Goal: Use online tool/utility: Utilize a website feature to perform a specific function

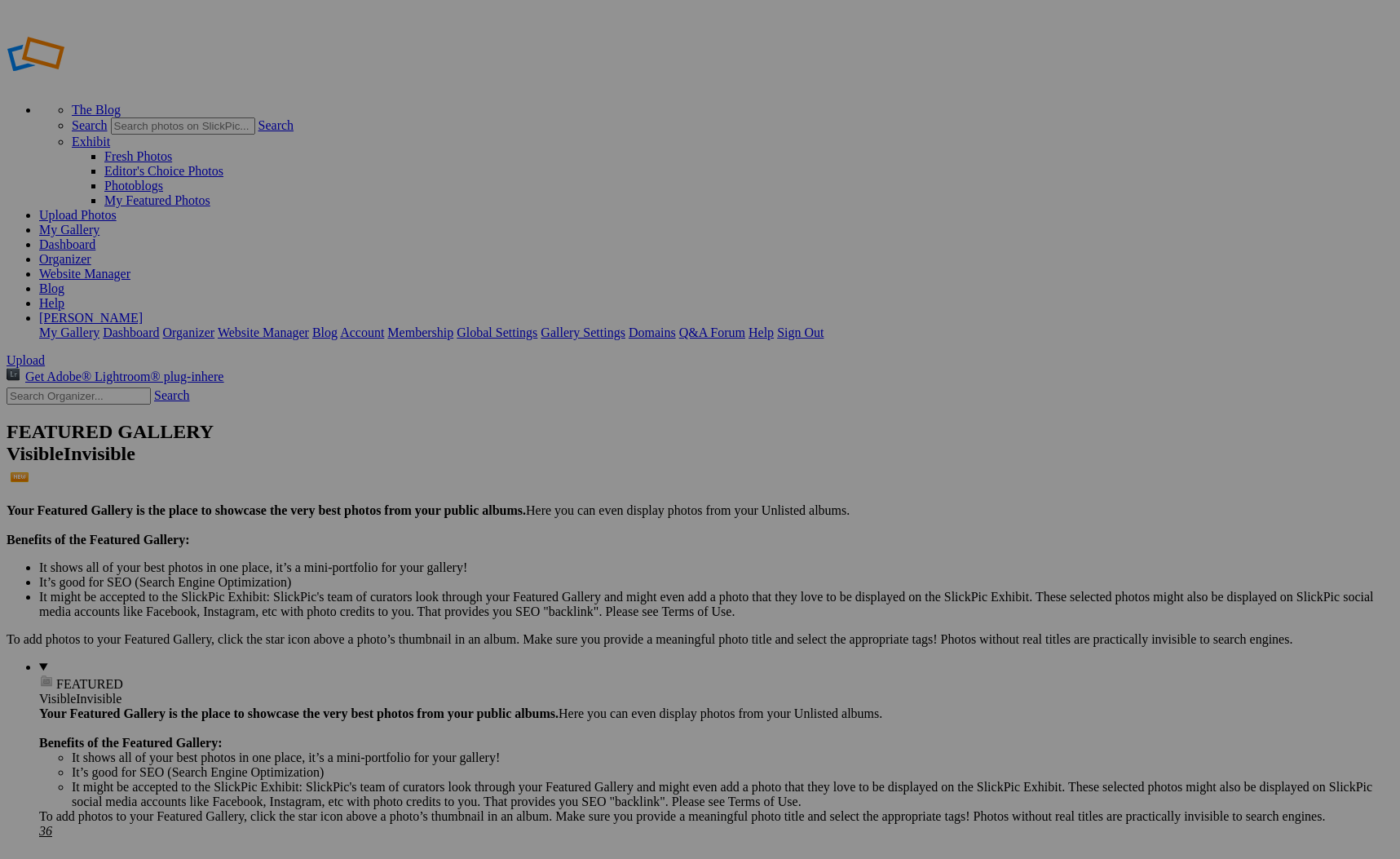
scroll to position [1941, 0]
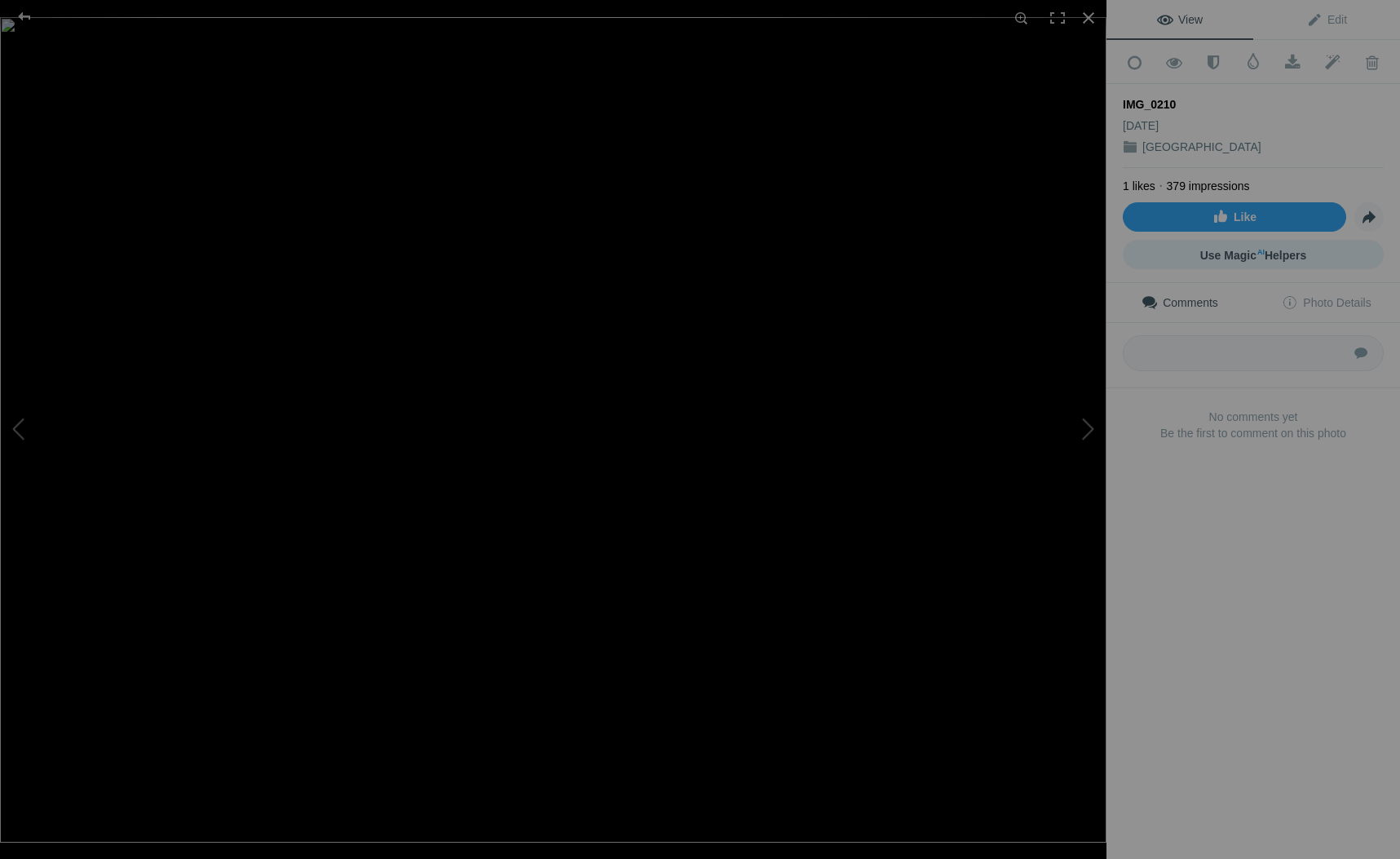
click at [1238, 260] on link "Use Magic AI Helpers" at bounding box center [1253, 255] width 261 height 29
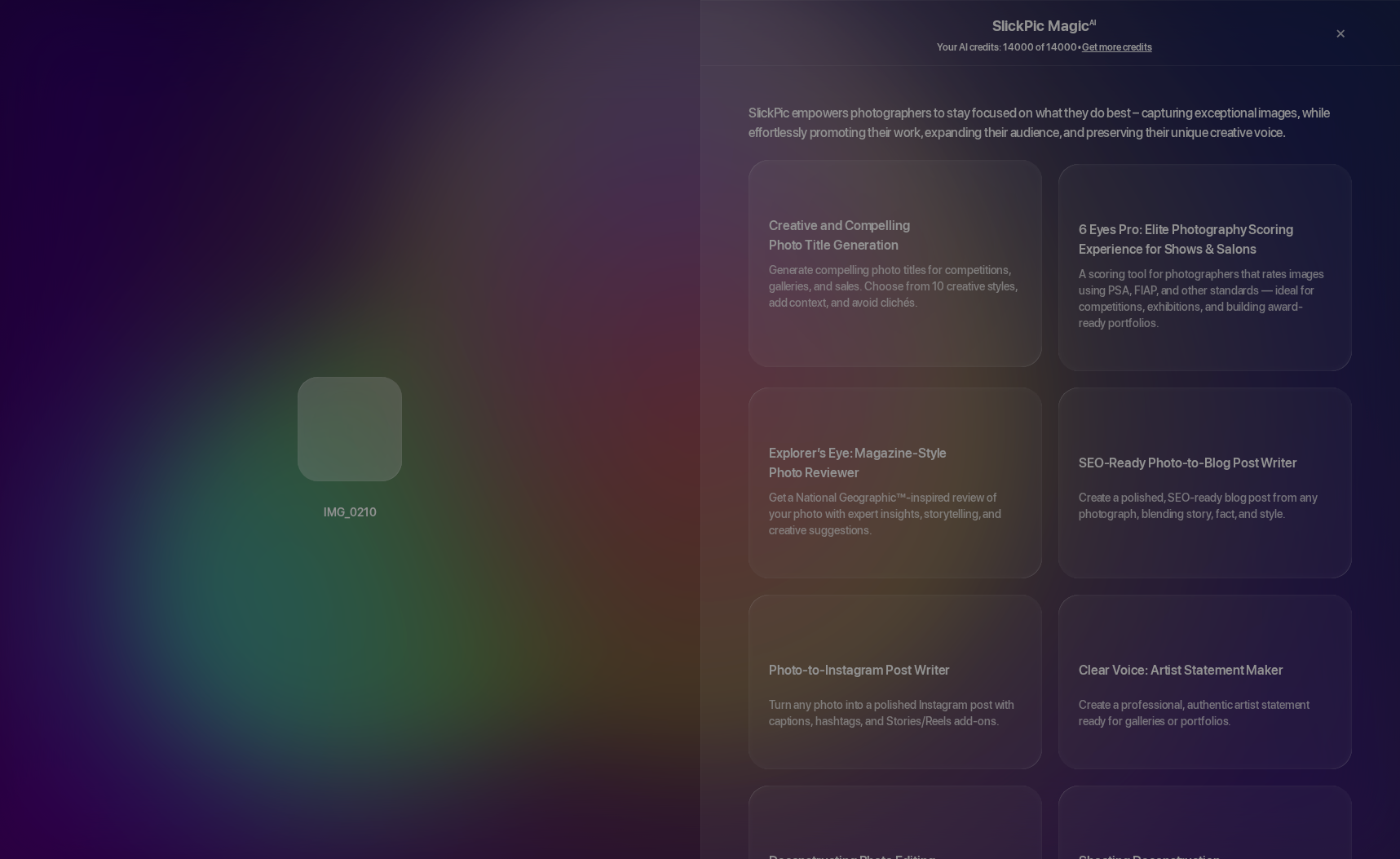
click at [927, 262] on p "Generate compelling photo titles for competitions, galleries, and sales. Choose…" at bounding box center [896, 294] width 253 height 65
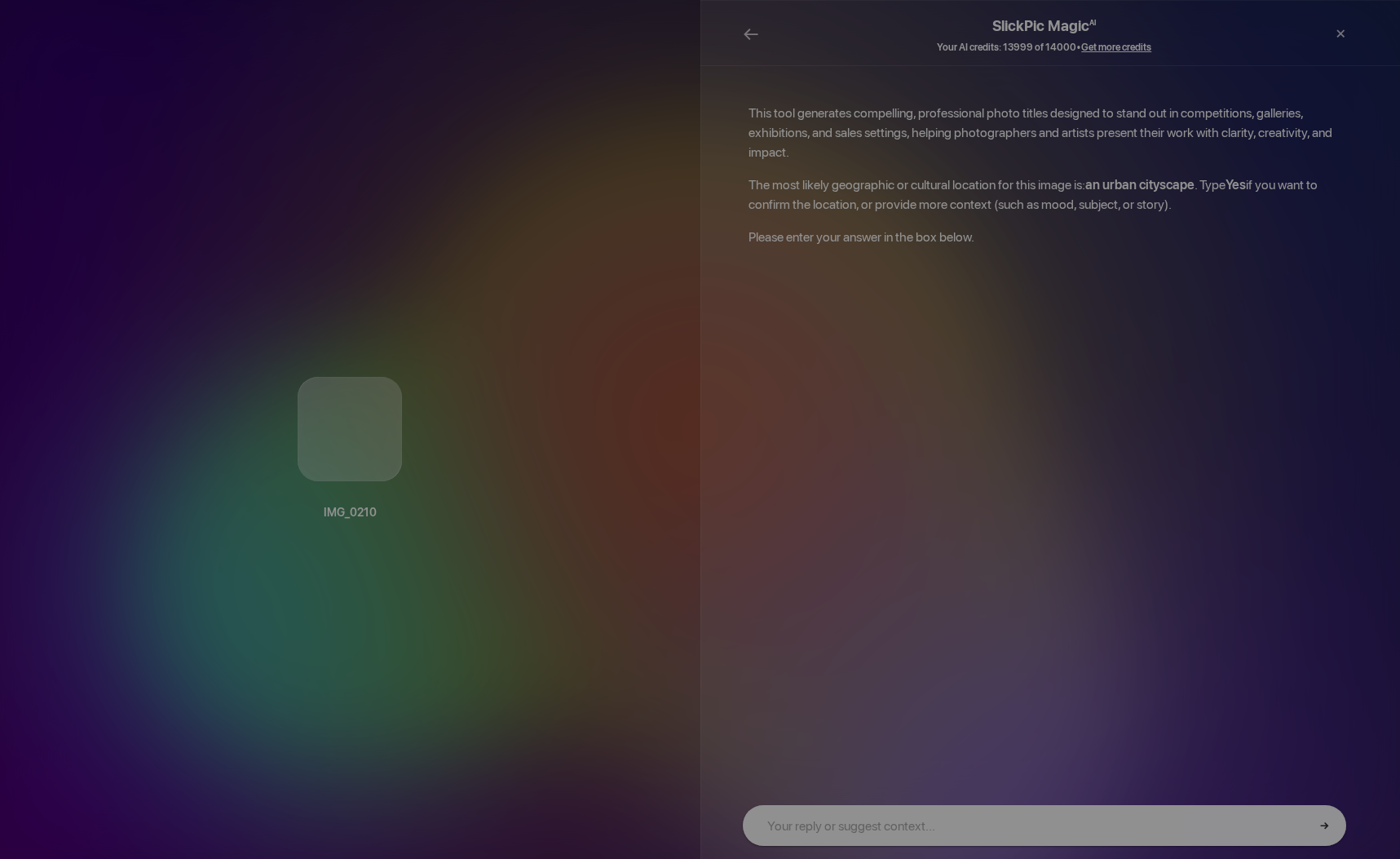
click at [879, 834] on input "text" at bounding box center [1045, 826] width 604 height 41
type input "[GEOGRAPHIC_DATA]"
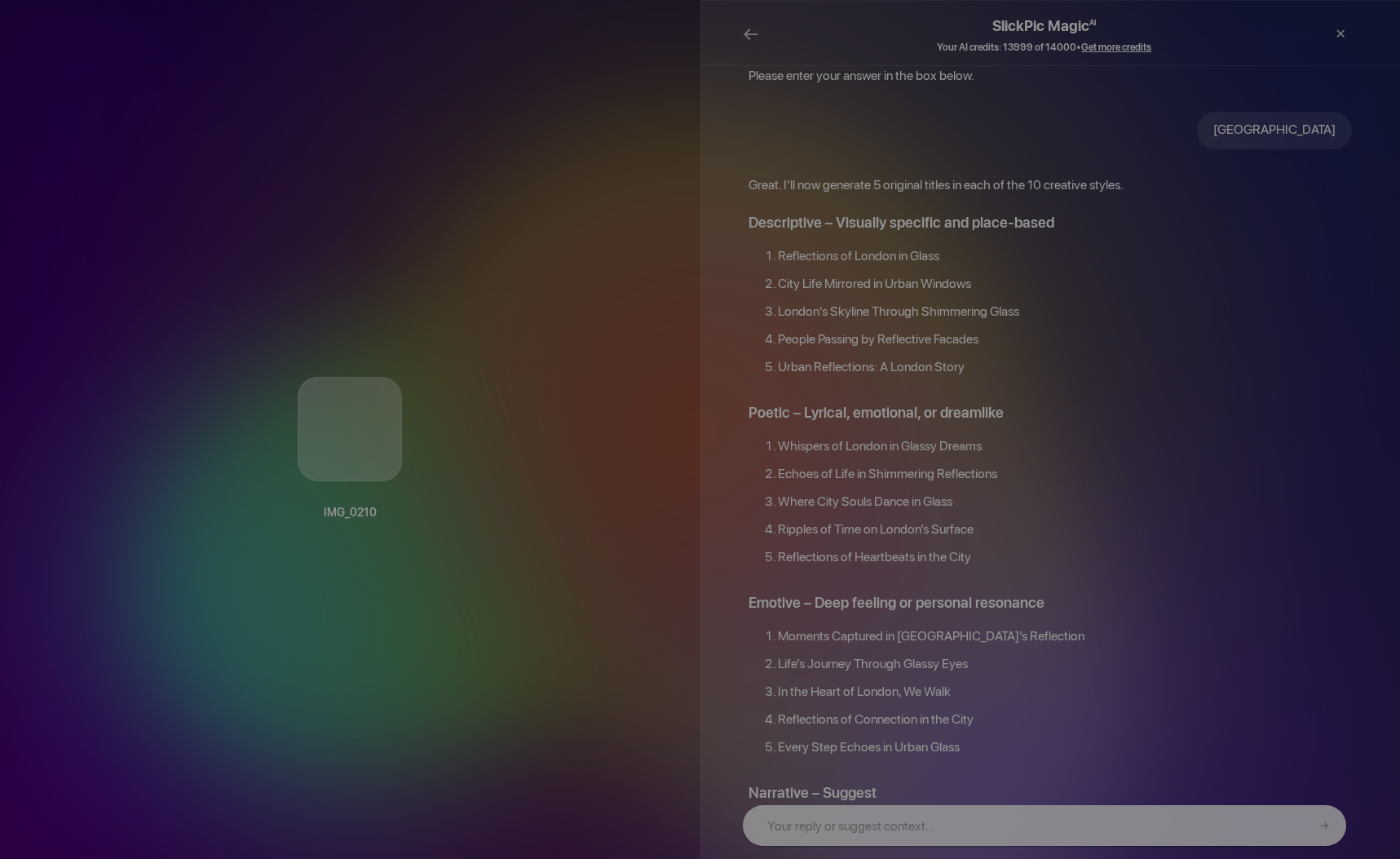
scroll to position [163, 0]
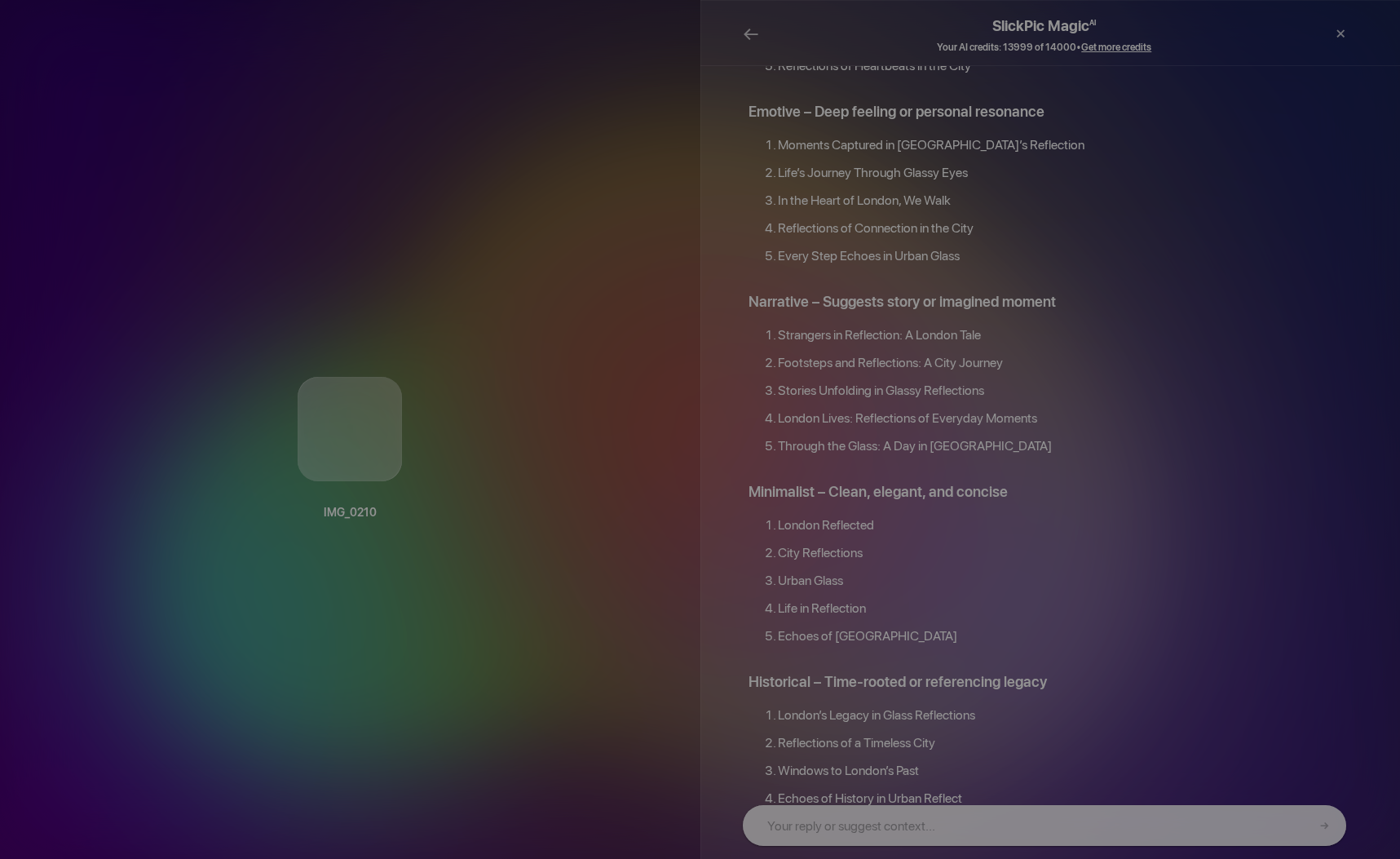
drag, startPoint x: 1074, startPoint y: 658, endPoint x: 848, endPoint y: 477, distance: 289.5
click at [848, 477] on div "SlickPic Magic AI Your AI credits: 13999 of 14000 • Get more credits ← Print × …" at bounding box center [1051, 429] width 701 height 859
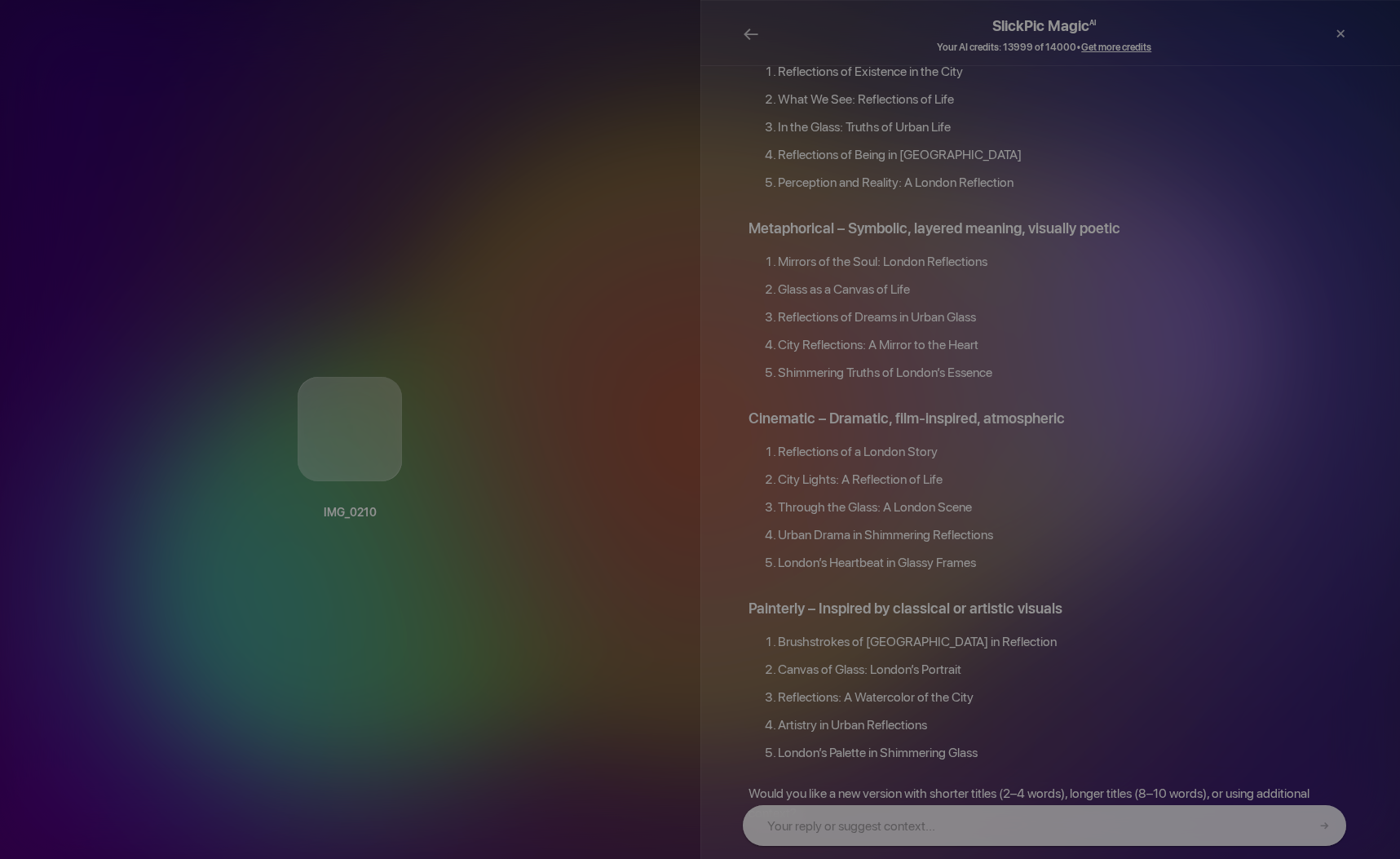
scroll to position [1487, 0]
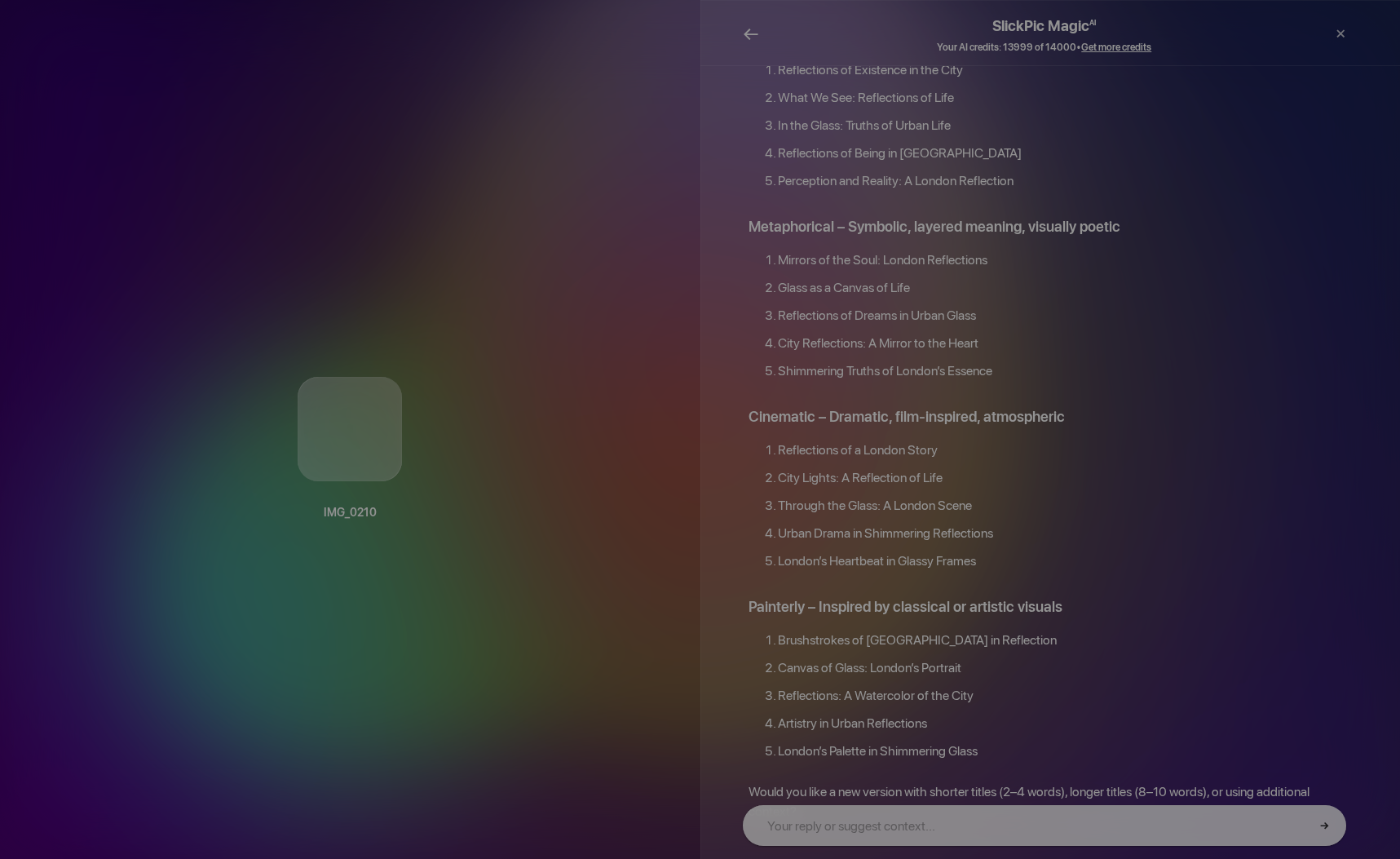
click at [748, 38] on span "←" at bounding box center [751, 33] width 16 height 24
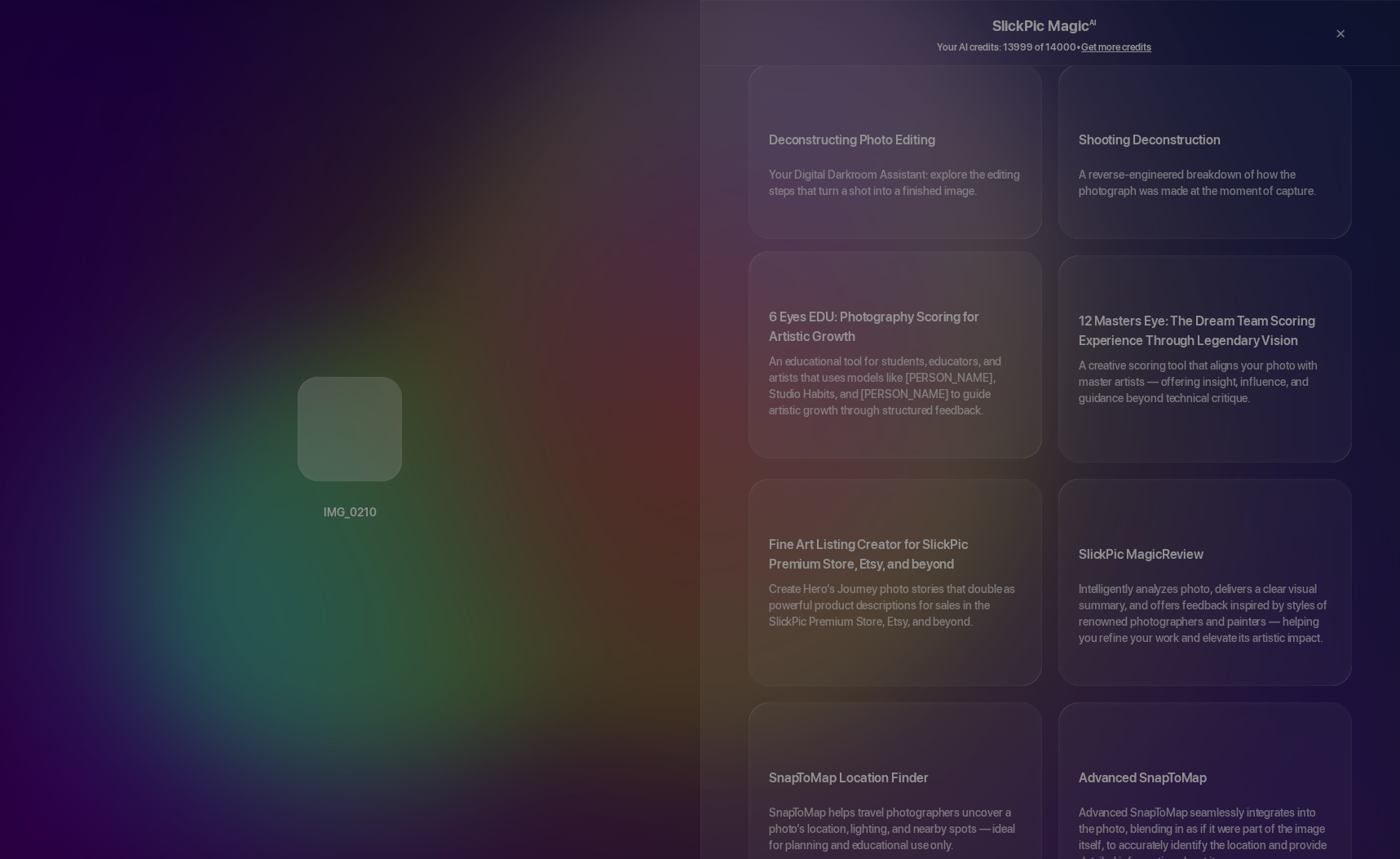
scroll to position [0, 0]
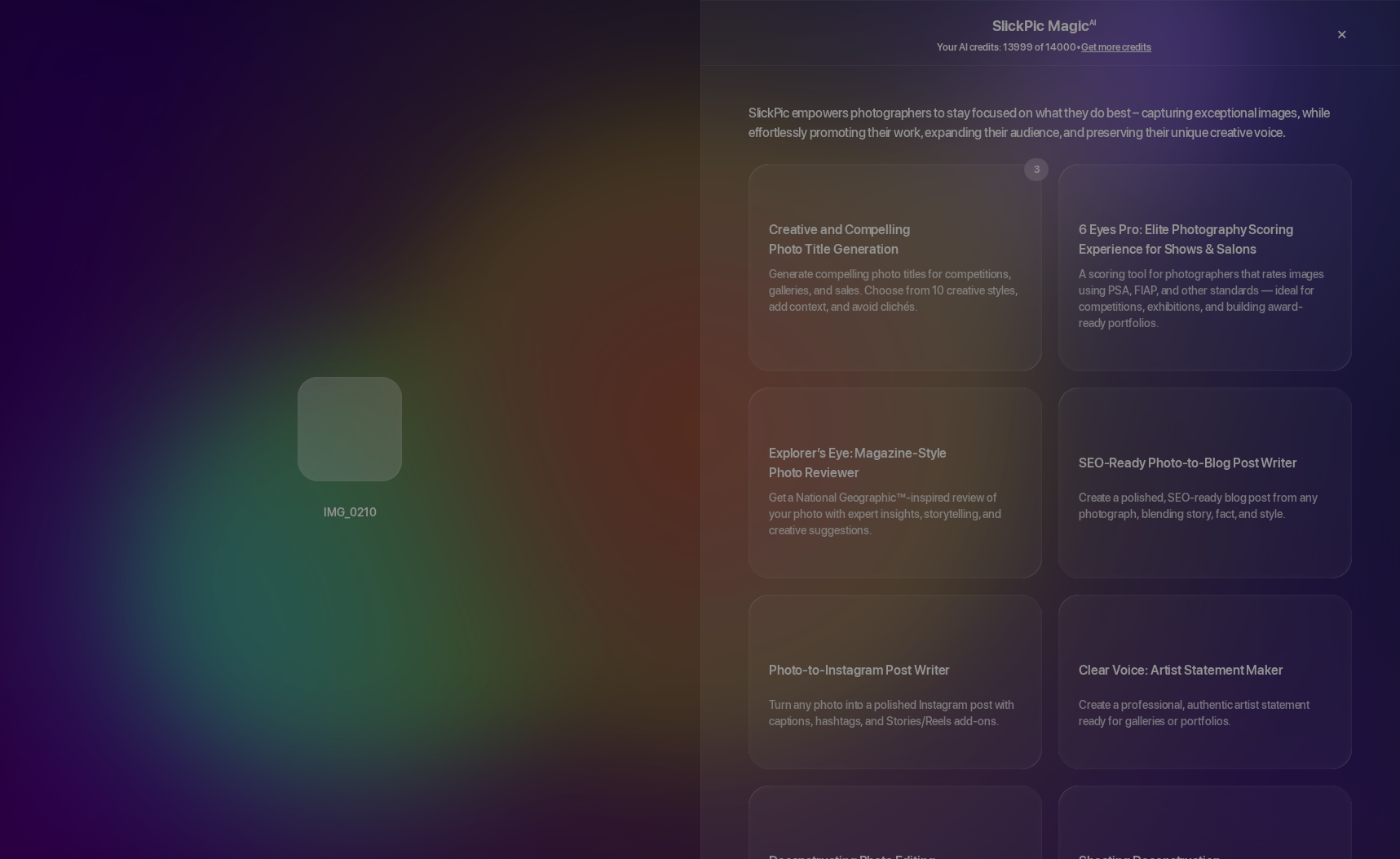
click at [1337, 29] on div "×" at bounding box center [1341, 34] width 49 height 33
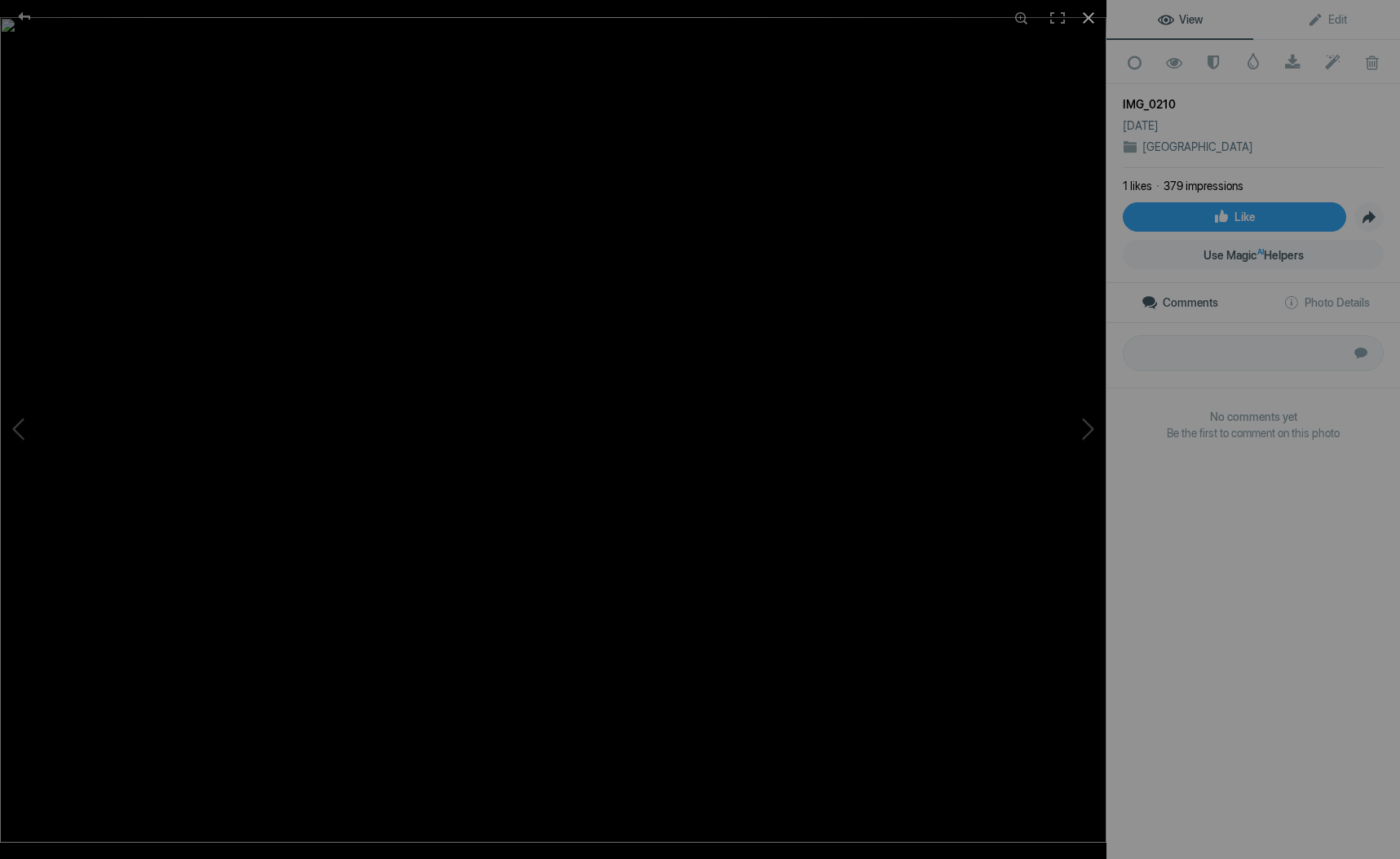
click at [1088, 14] on div at bounding box center [1089, 18] width 36 height 36
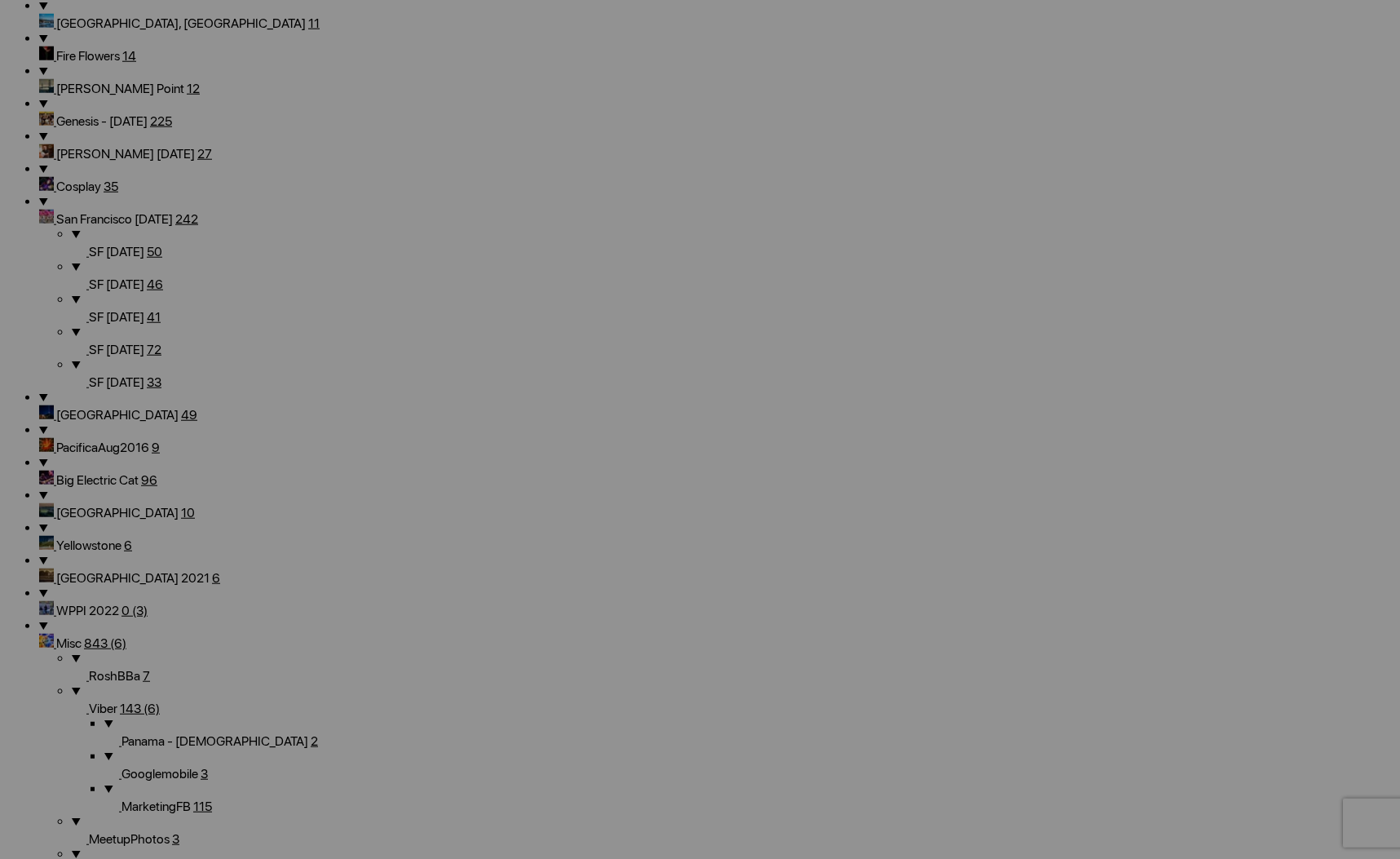
scroll to position [1902, 0]
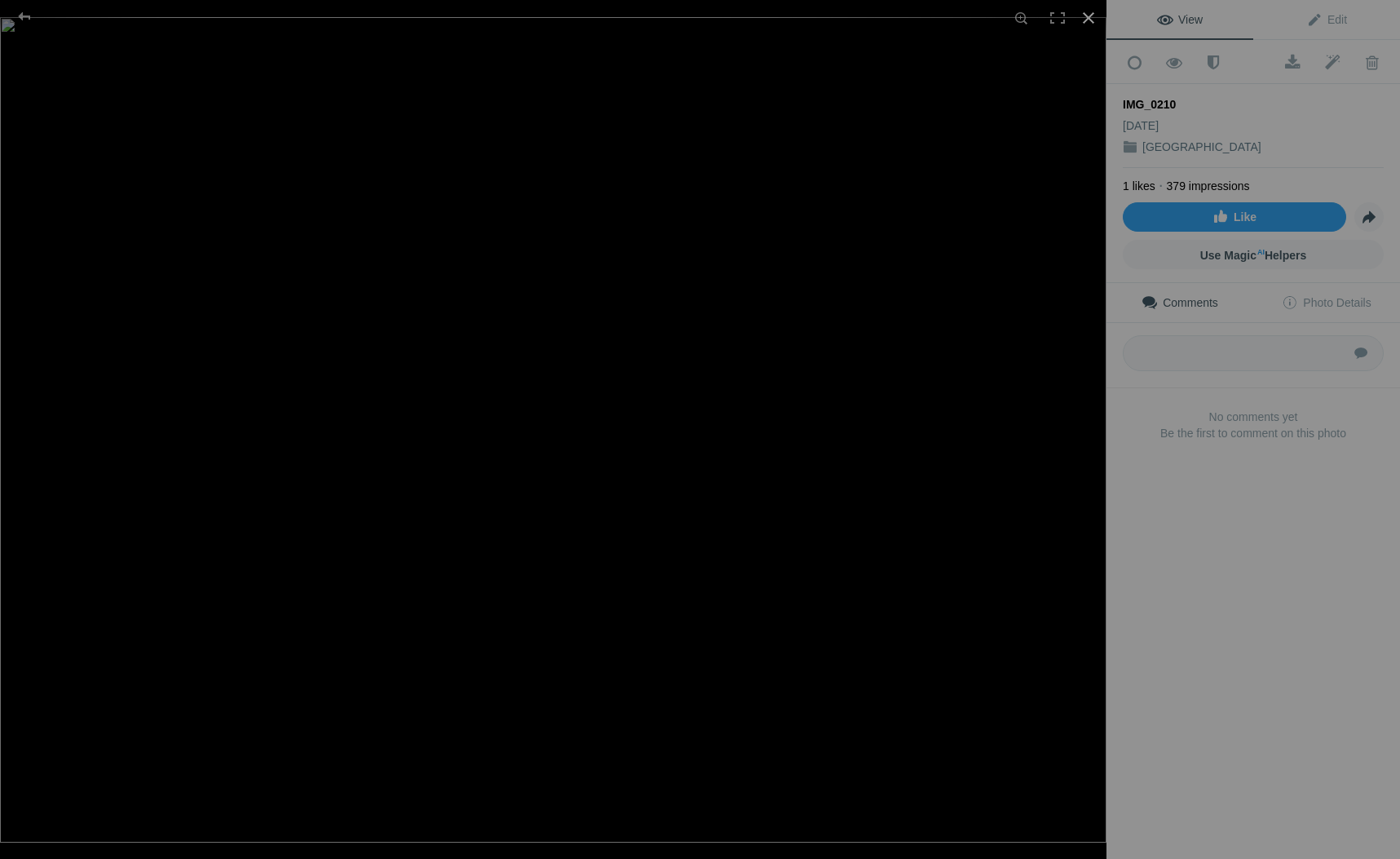
click at [1092, 16] on div at bounding box center [1089, 18] width 36 height 36
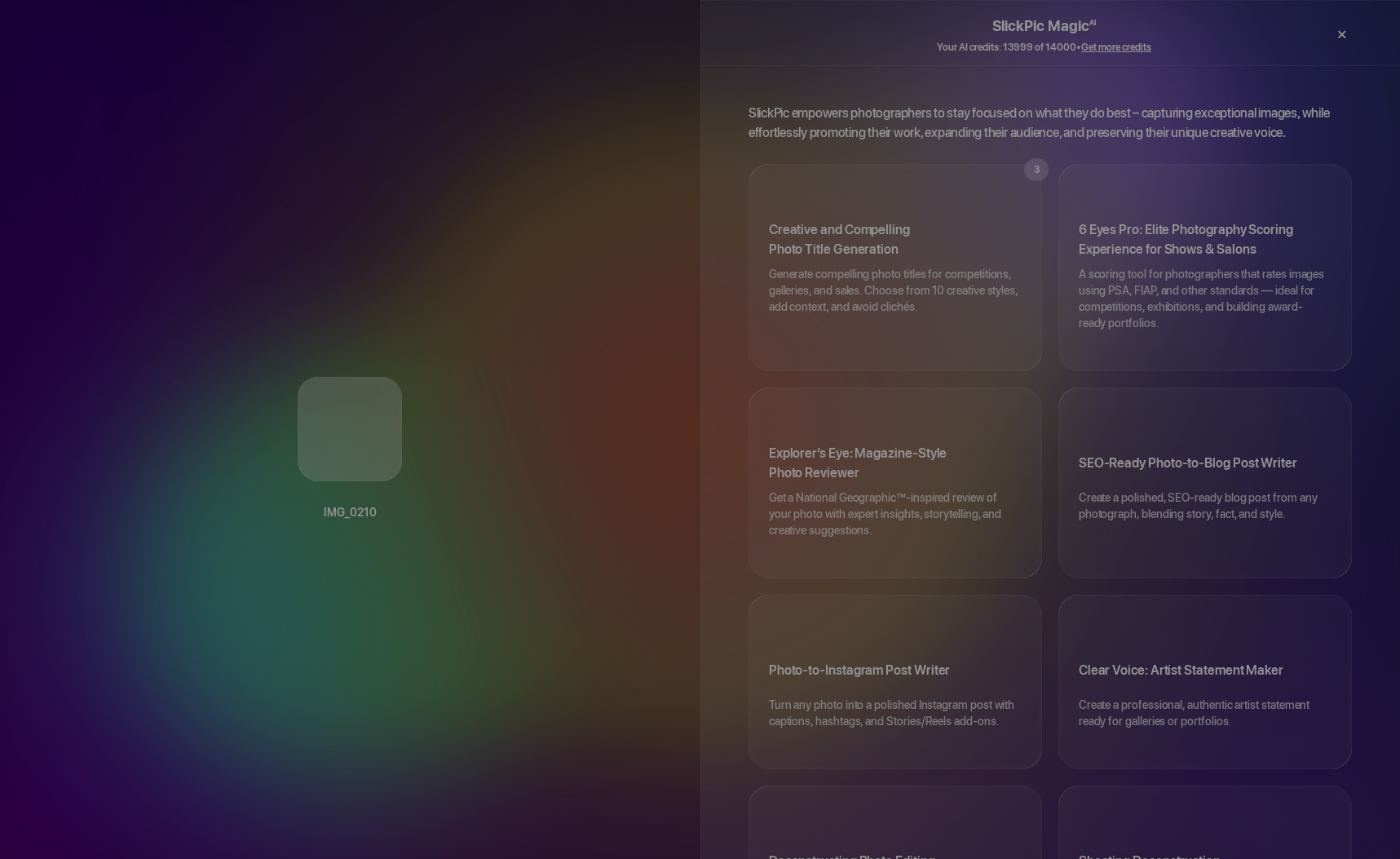
click at [1344, 34] on div "×" at bounding box center [1341, 34] width 49 height 33
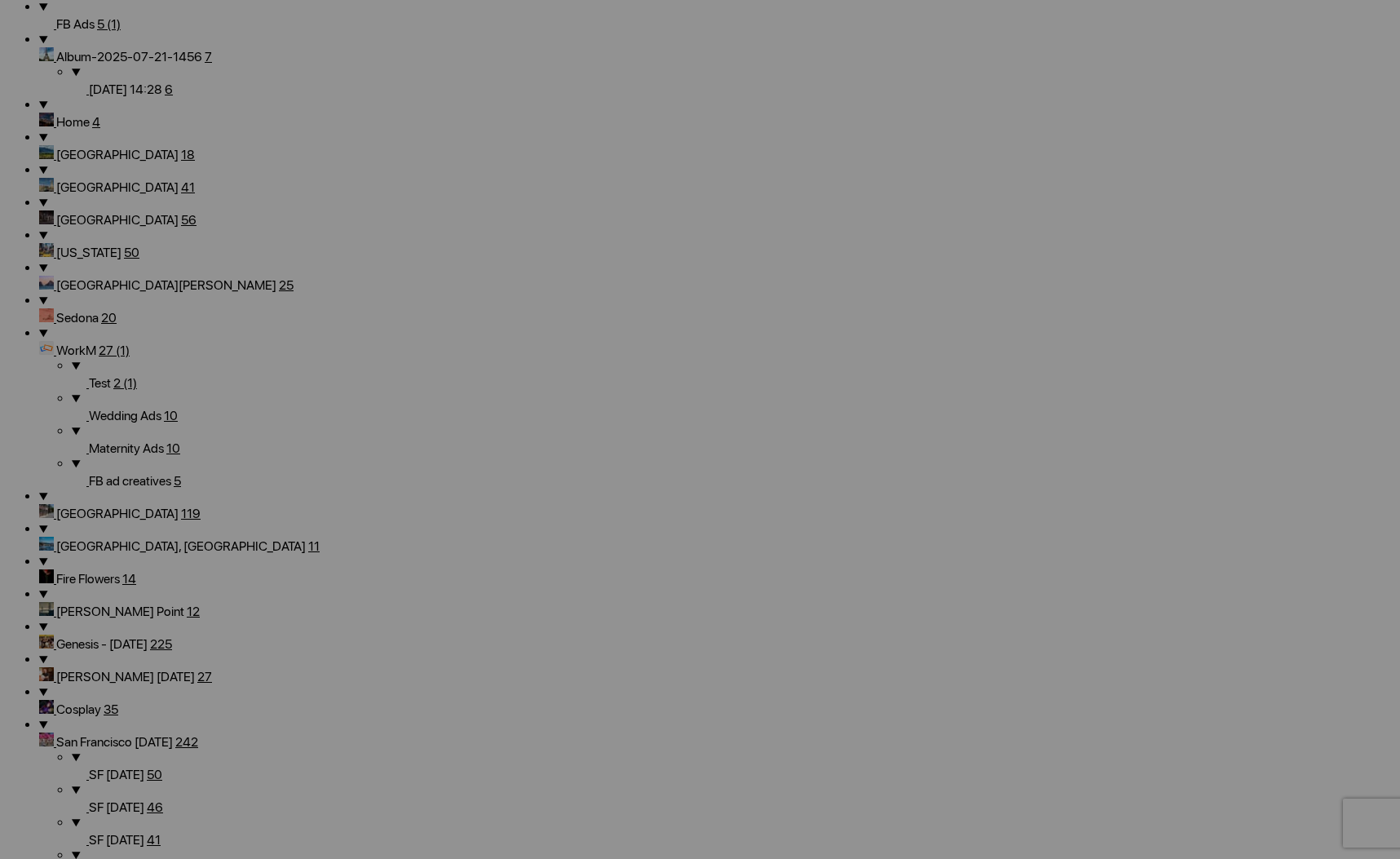
scroll to position [1902, 0]
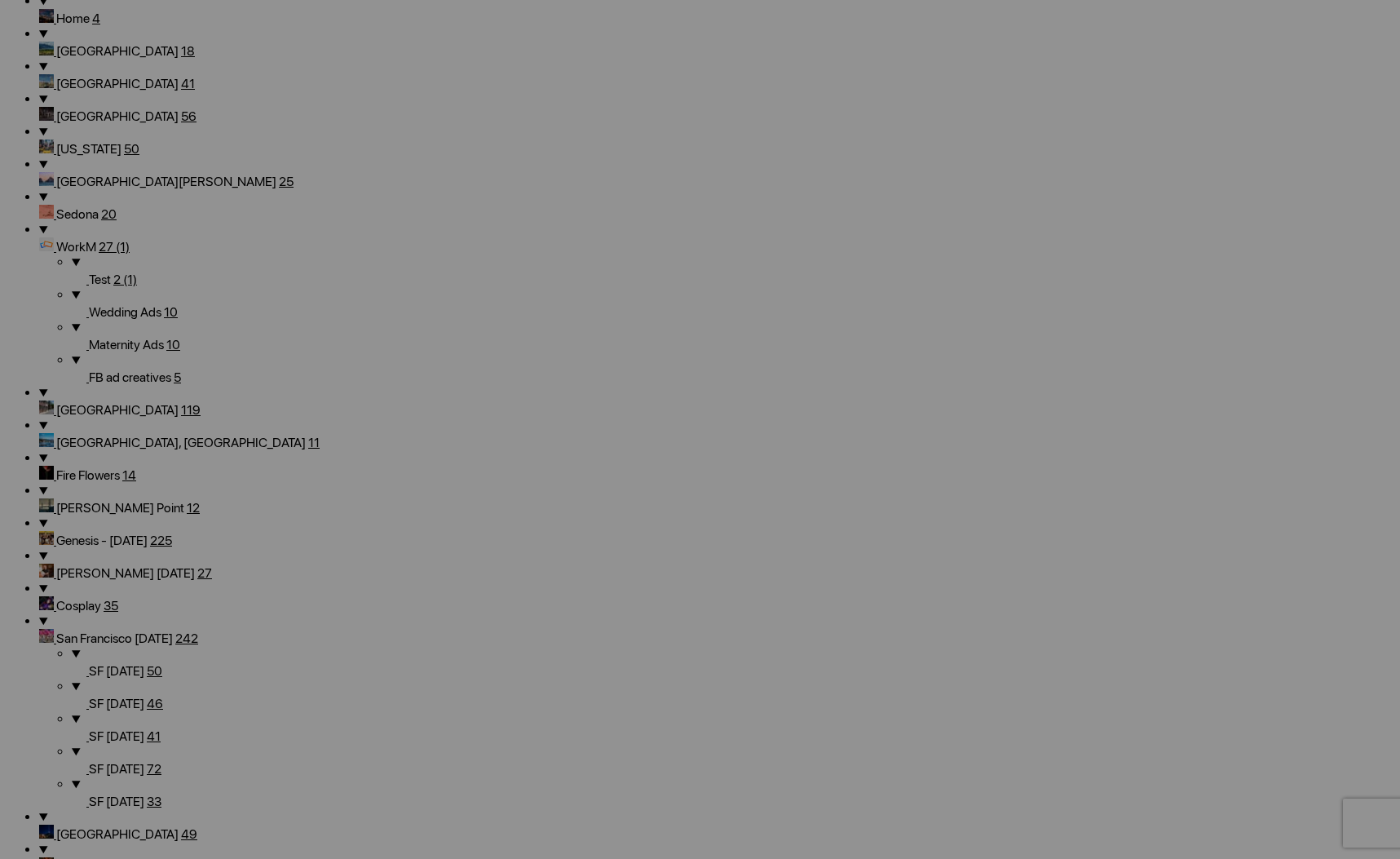
scroll to position [1472, 0]
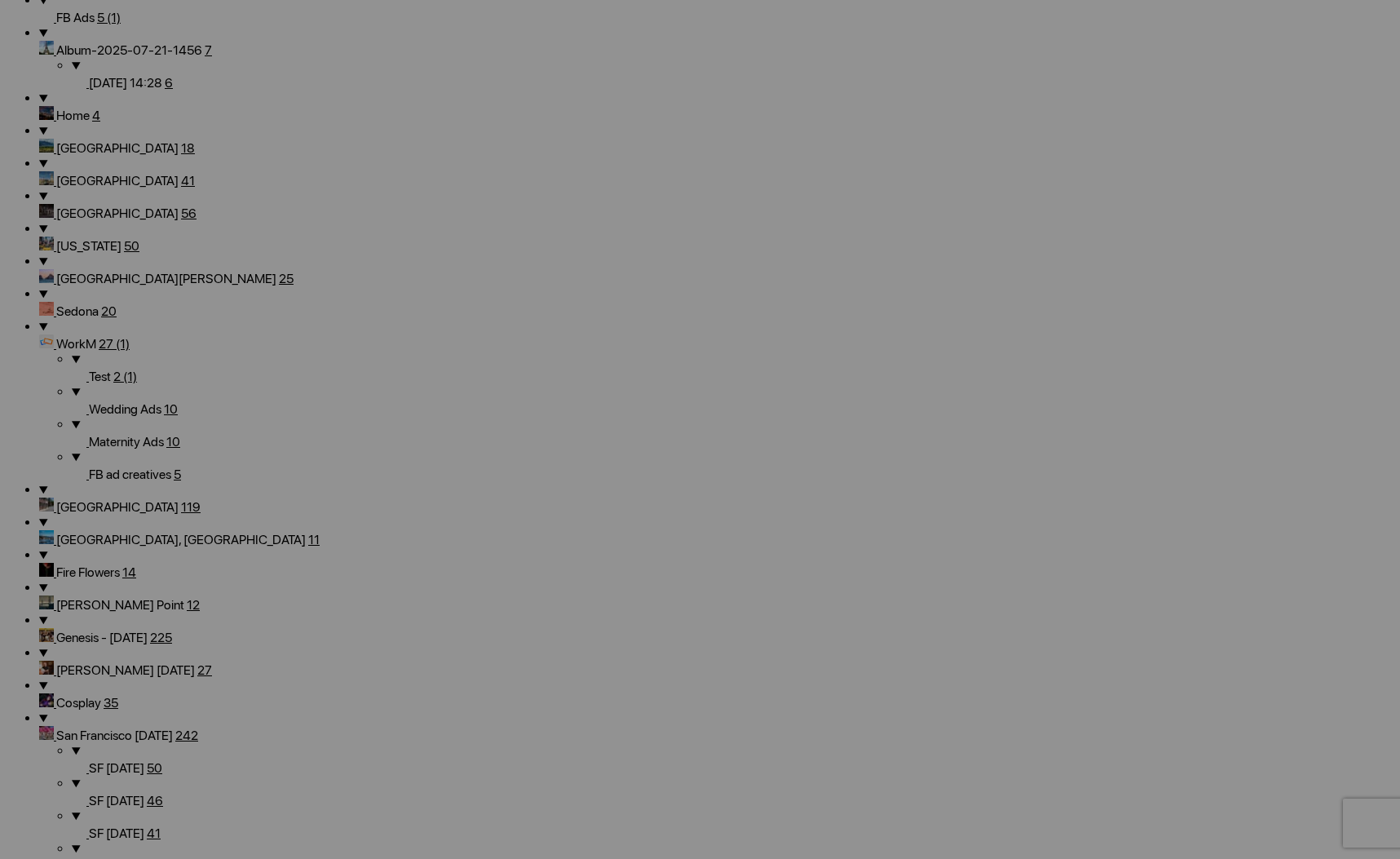
scroll to position [1371, 0]
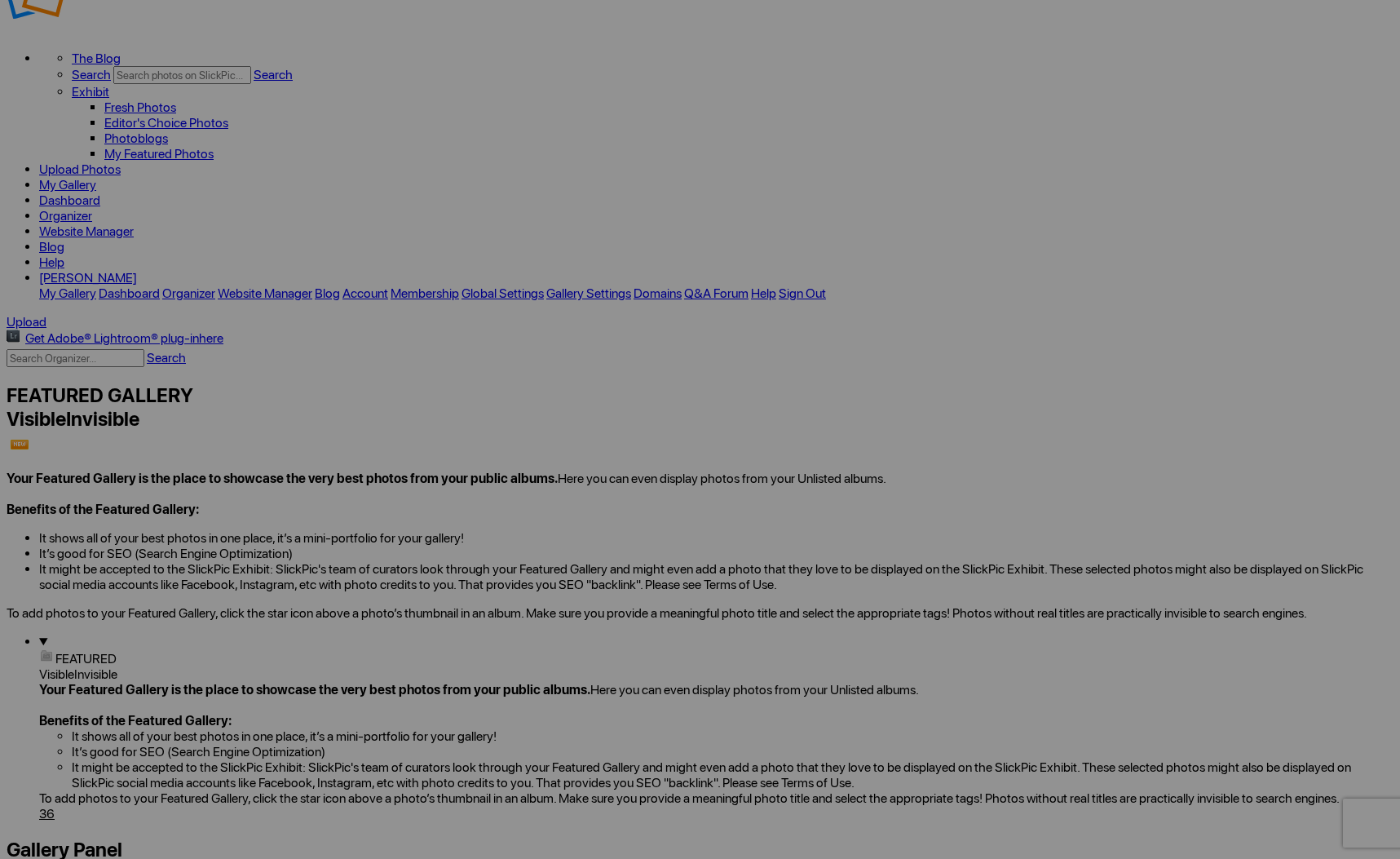
scroll to position [0, 0]
